Goal: Understand process/instructions: Learn how to perform a task or action

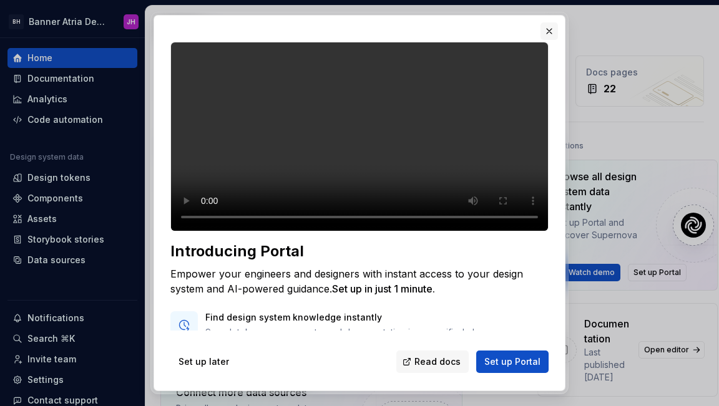
click at [548, 32] on button "button" at bounding box center [548, 30] width 17 height 17
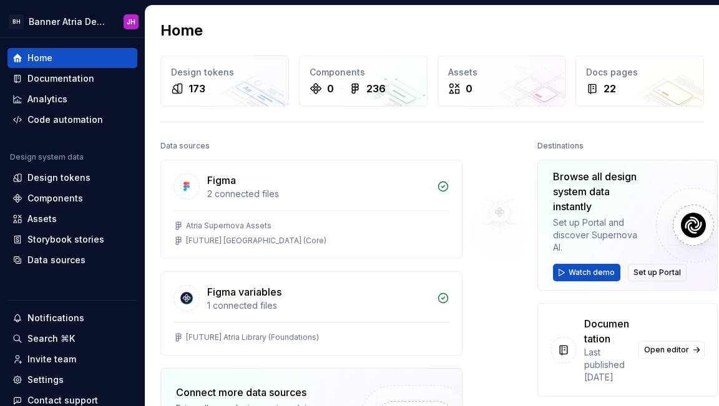
drag, startPoint x: 69, startPoint y: 59, endPoint x: 429, endPoint y: 61, distance: 359.5
click at [71, 58] on div "Home" at bounding box center [72, 58] width 120 height 12
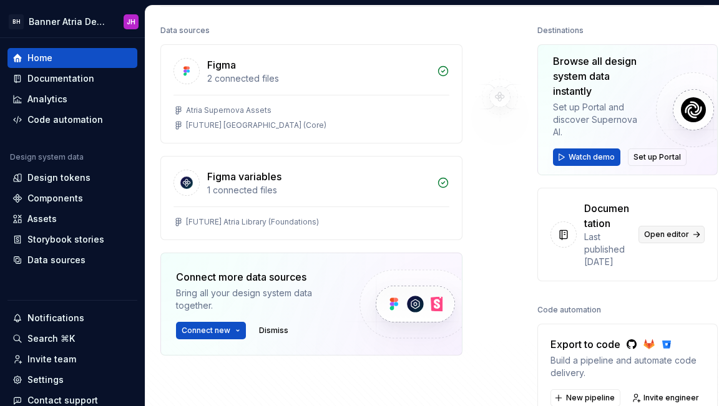
click at [659, 240] on span "Open editor" at bounding box center [666, 235] width 45 height 10
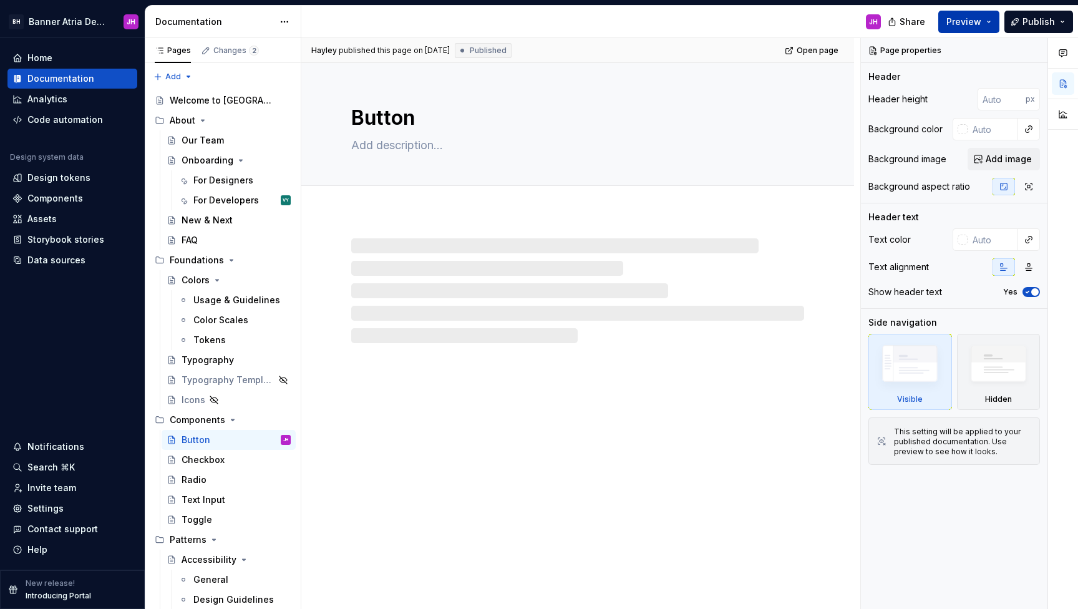
click at [718, 17] on button "Preview" at bounding box center [969, 22] width 61 height 22
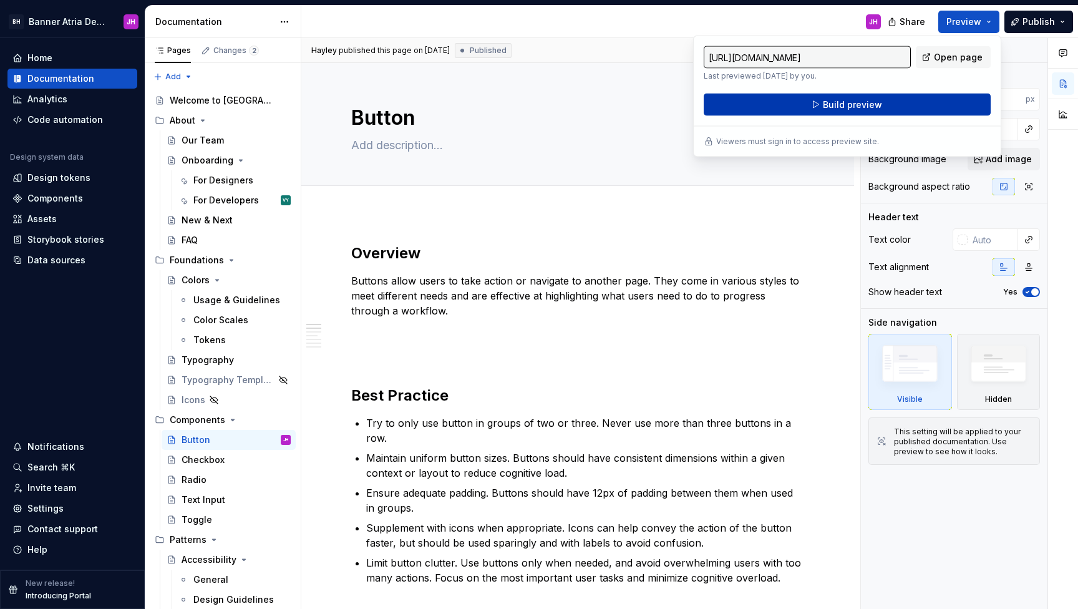
click at [718, 112] on button "Build preview" at bounding box center [847, 105] width 287 height 22
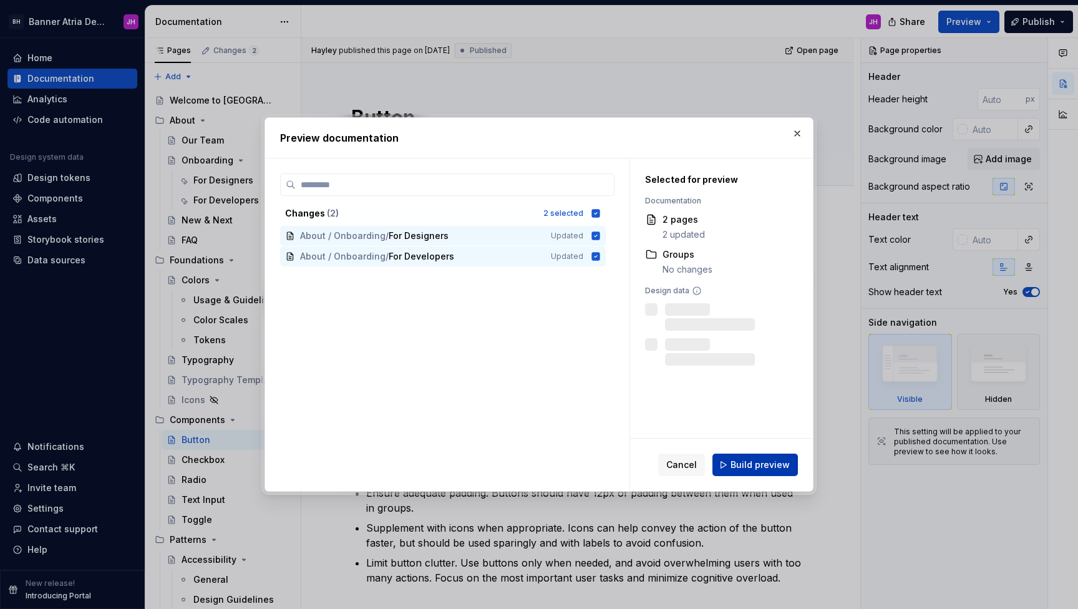
click at [718, 406] on span "Build preview" at bounding box center [760, 465] width 59 height 12
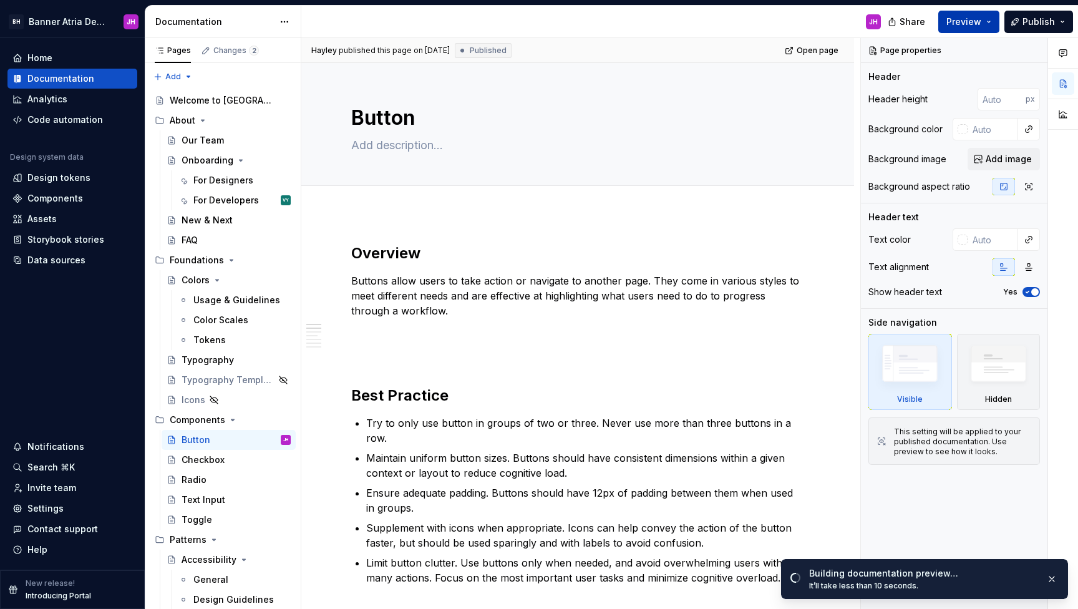
click at [718, 21] on button "Preview" at bounding box center [969, 22] width 61 height 22
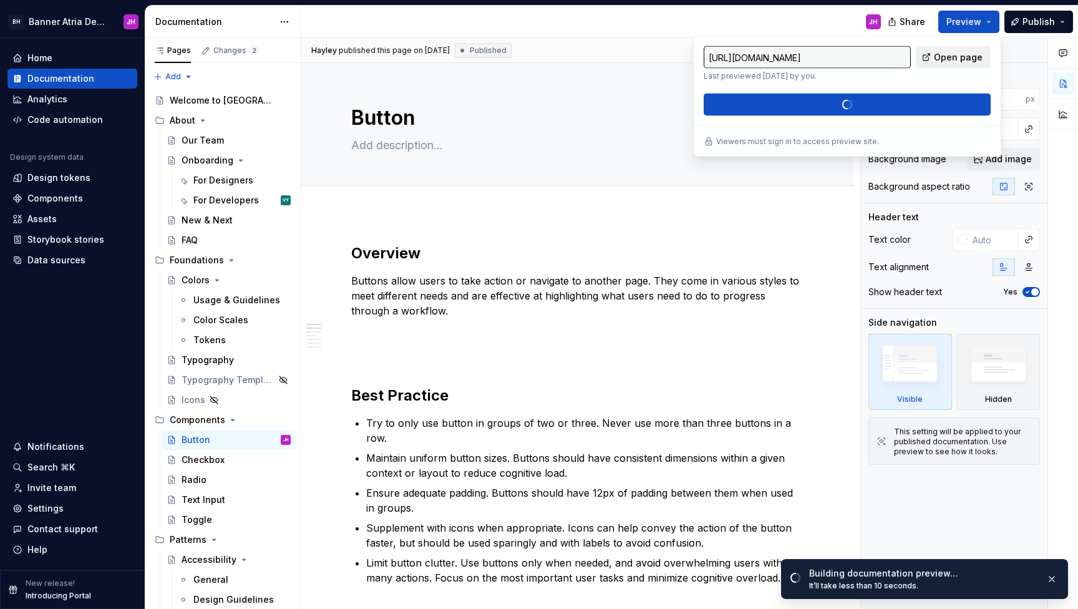
click at [718, 57] on span "Open page" at bounding box center [958, 57] width 49 height 12
type textarea "*"
